Goal: Task Accomplishment & Management: Manage account settings

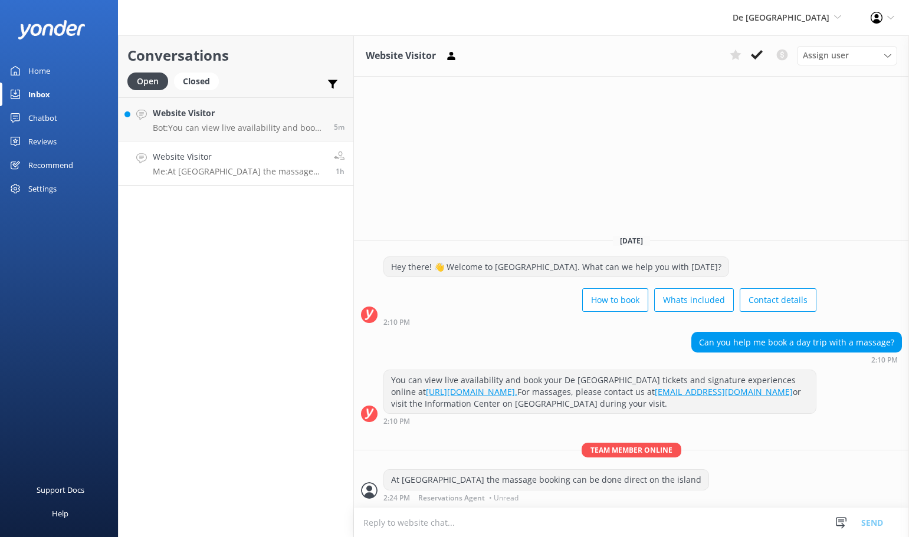
click at [41, 87] on div "Inbox" at bounding box center [39, 95] width 22 height 24
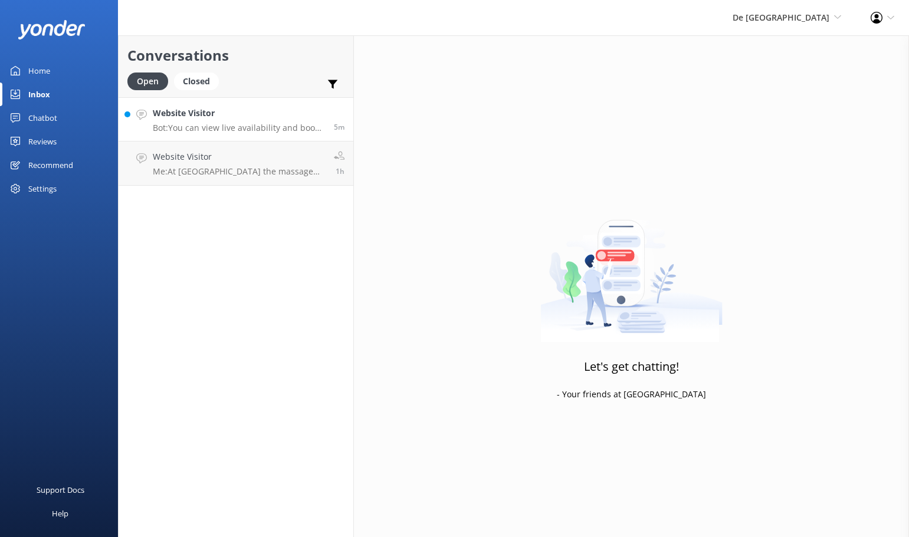
click at [231, 123] on p "Bot: You can view live availability and book your De Palm Island tickets and si…" at bounding box center [239, 128] width 172 height 11
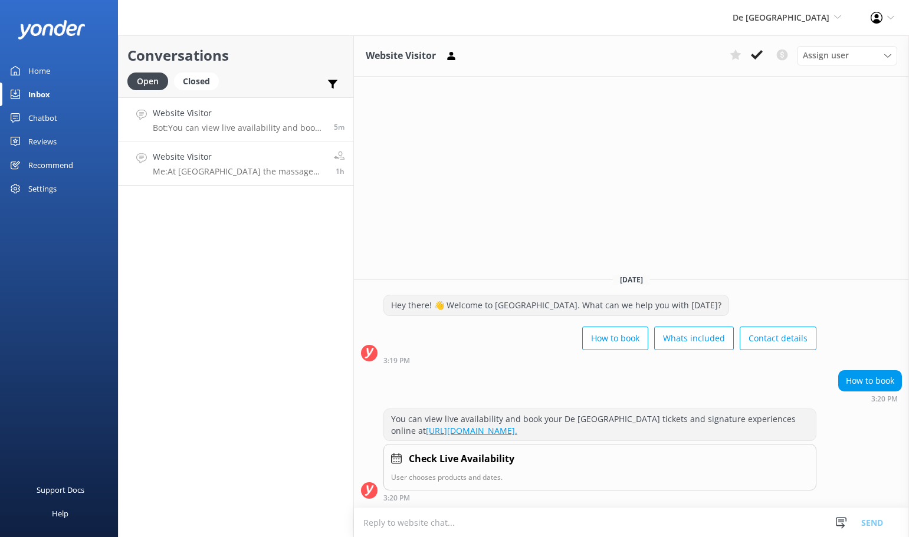
click at [208, 153] on h4 "Website Visitor" at bounding box center [239, 156] width 172 height 13
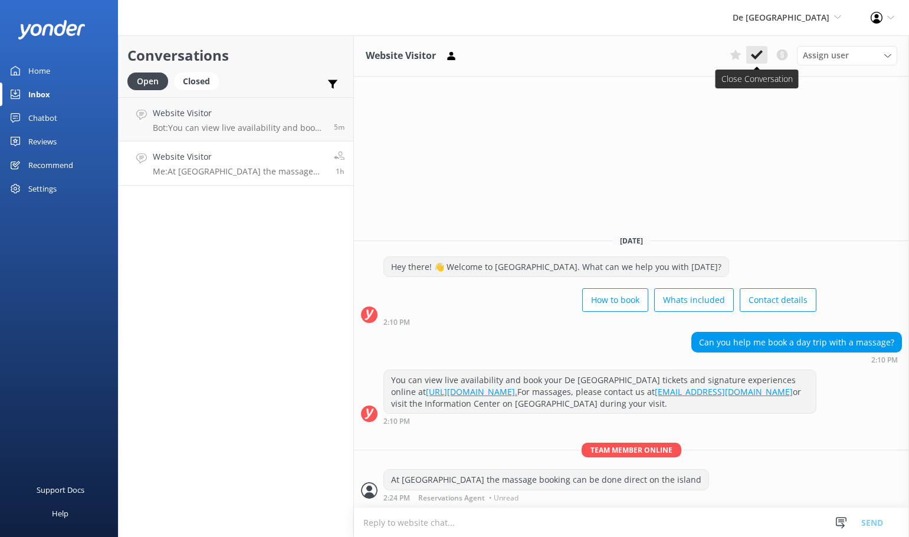
click at [758, 51] on icon at bounding box center [757, 55] width 12 height 12
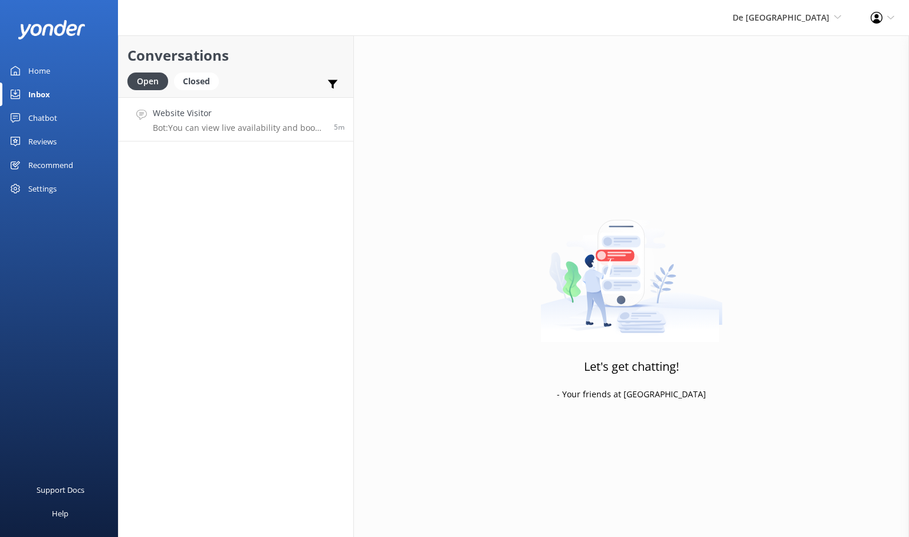
click at [263, 129] on p "Bot: You can view live availability and book your De Palm Island tickets and si…" at bounding box center [239, 128] width 172 height 11
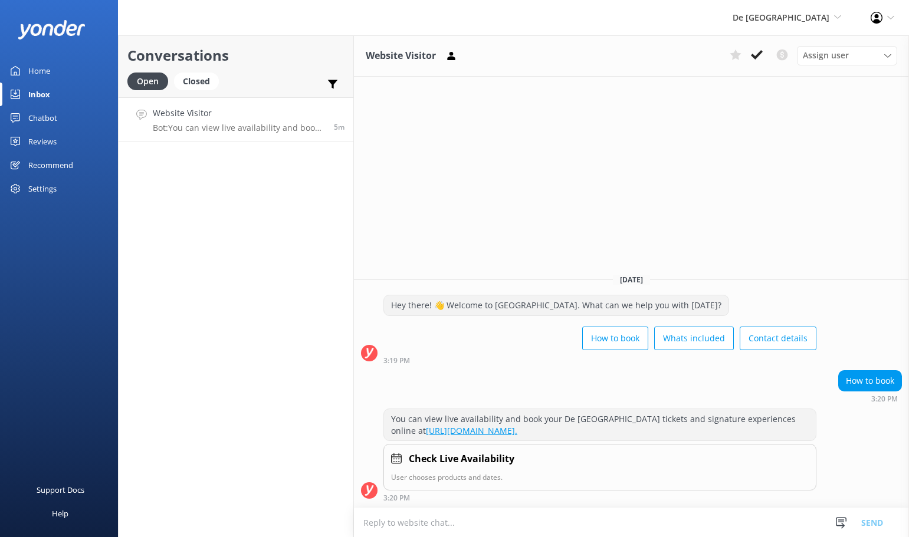
click at [757, 51] on icon at bounding box center [757, 55] width 12 height 12
